Goal: Use online tool/utility: Utilize a website feature to perform a specific function

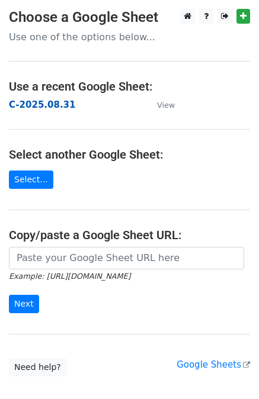
click at [50, 102] on strong "C-2025.08.31" at bounding box center [42, 105] width 66 height 11
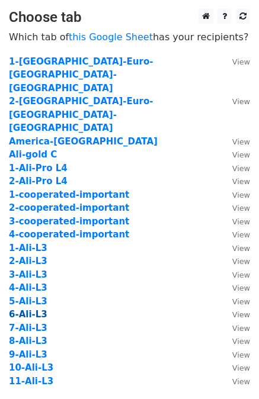
click at [25, 309] on strong "6-Ali-L3" at bounding box center [28, 314] width 39 height 11
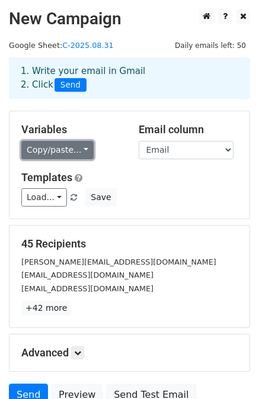
click at [61, 151] on link "Copy/paste..." at bounding box center [57, 150] width 72 height 18
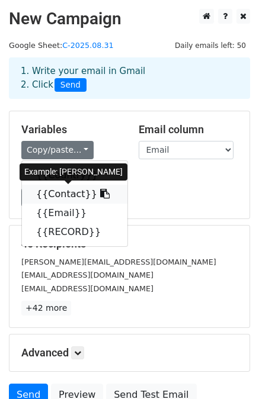
click at [56, 192] on link "{{Contact}}" at bounding box center [74, 194] width 105 height 19
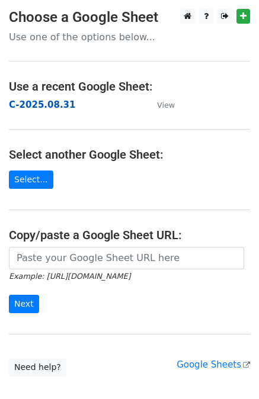
click at [57, 106] on strong "C-2025.08.31" at bounding box center [42, 105] width 66 height 11
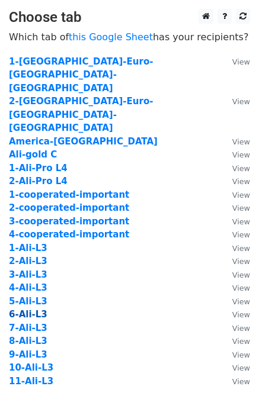
click at [32, 309] on strong "6-Ali-L3" at bounding box center [28, 314] width 39 height 11
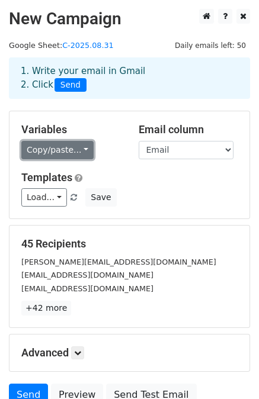
click at [61, 150] on link "Copy/paste..." at bounding box center [57, 150] width 72 height 18
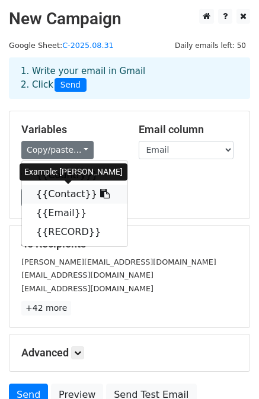
click at [61, 195] on link "{{Contact}}" at bounding box center [74, 194] width 105 height 19
